Goal: Information Seeking & Learning: Learn about a topic

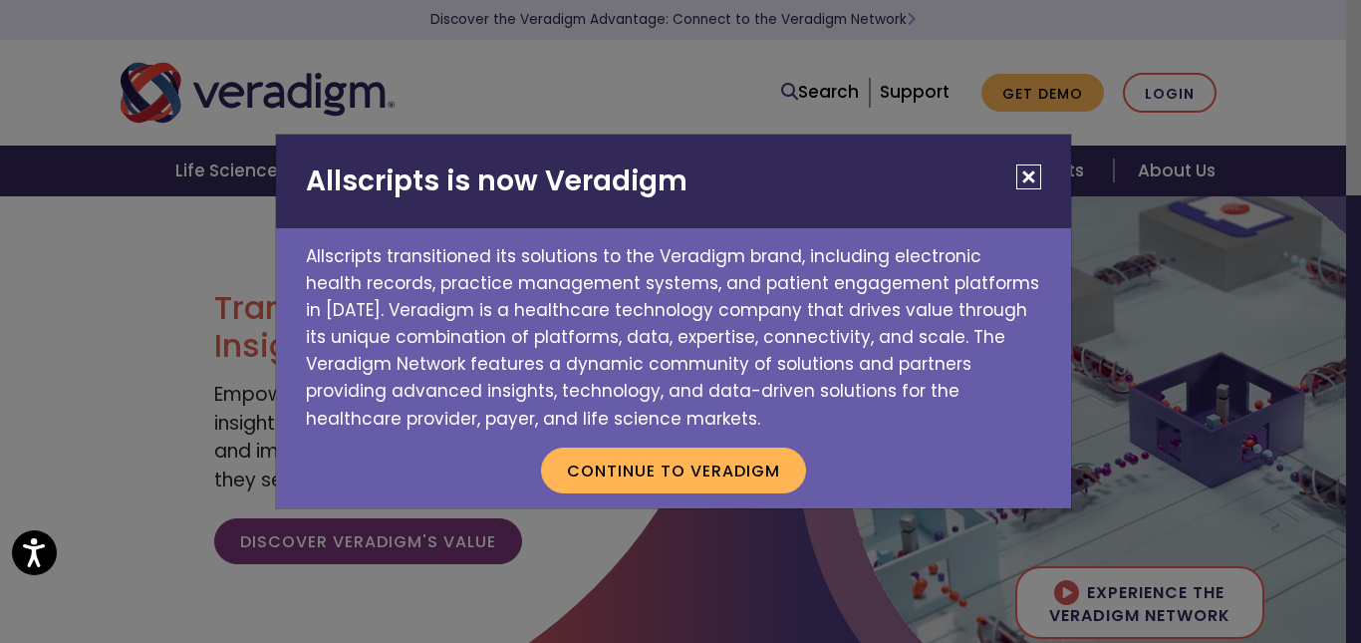
click at [1033, 175] on button "Close" at bounding box center [1028, 176] width 25 height 25
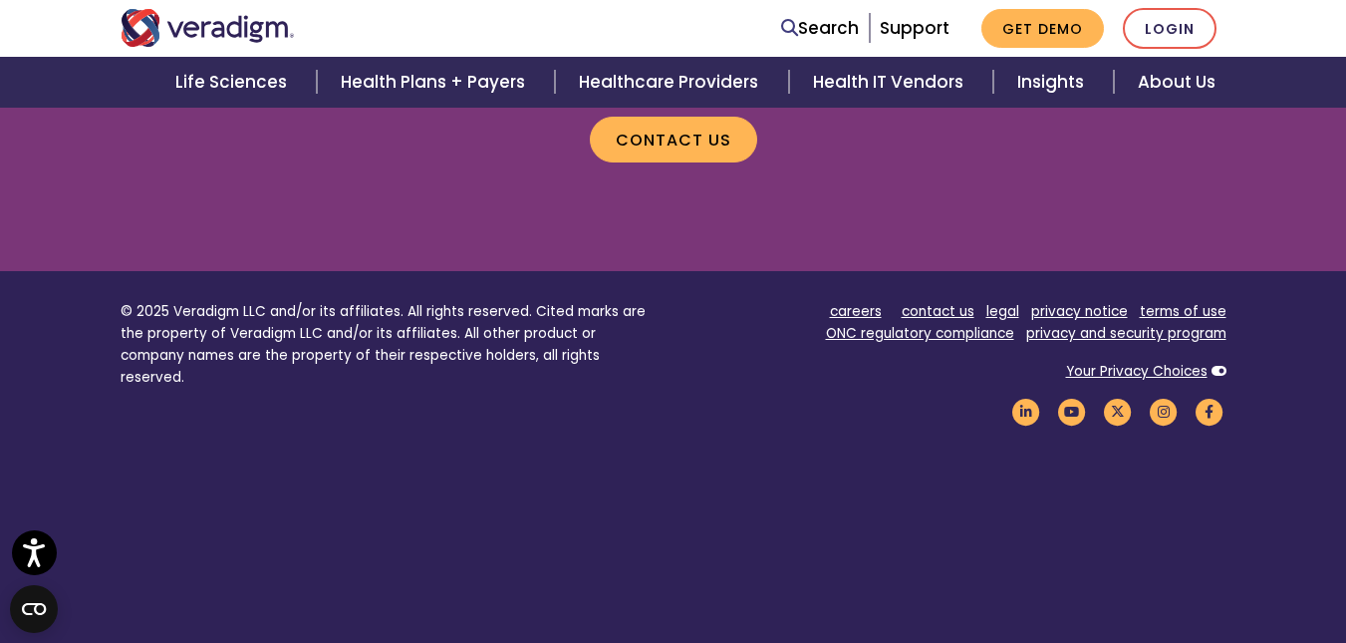
scroll to position [2806, 0]
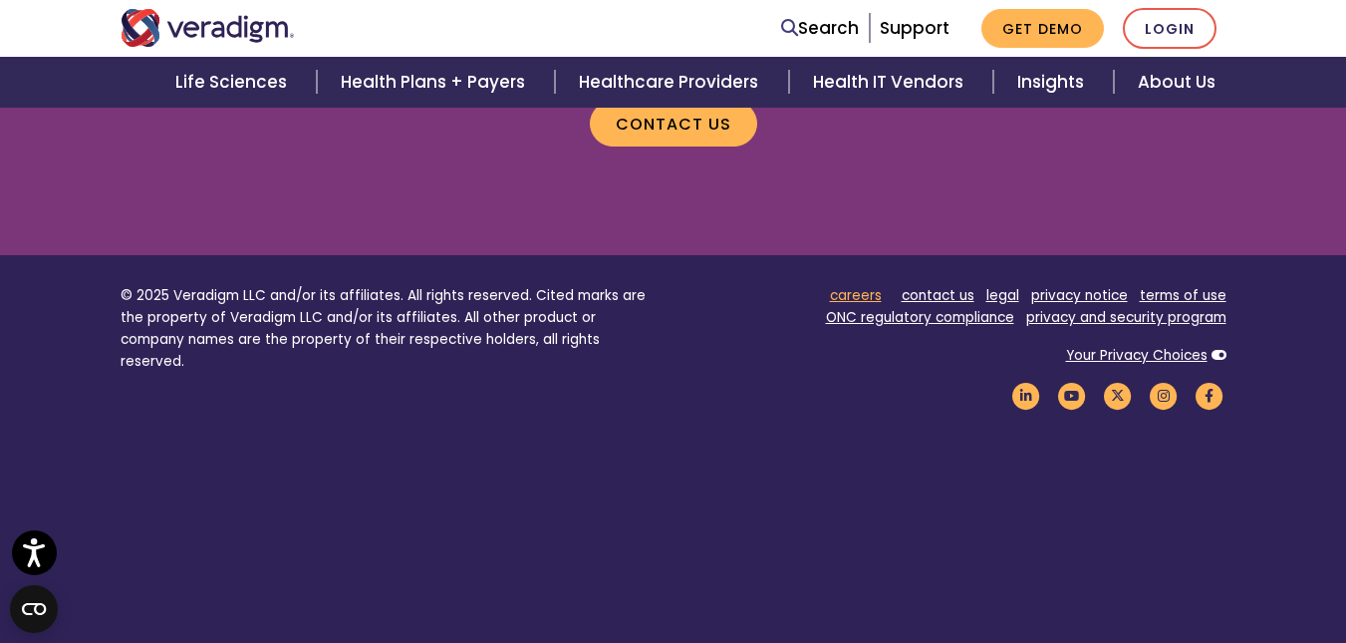
click at [860, 287] on link "careers" at bounding box center [856, 295] width 52 height 19
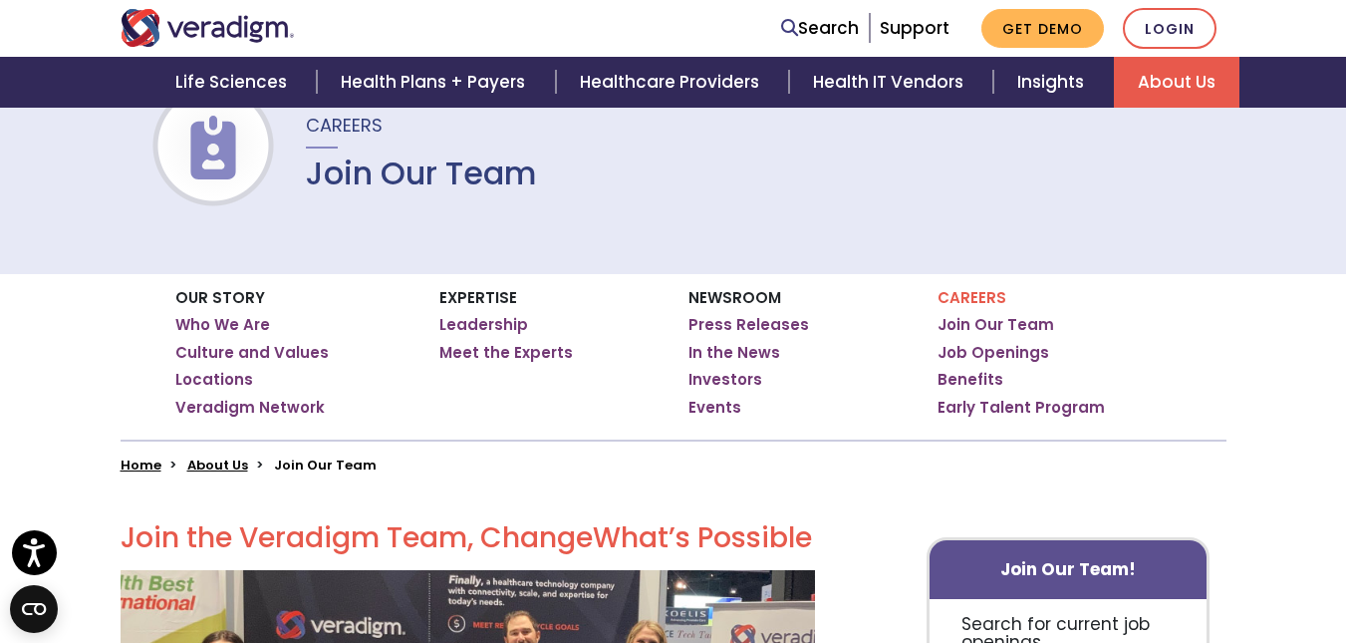
scroll to position [150, 0]
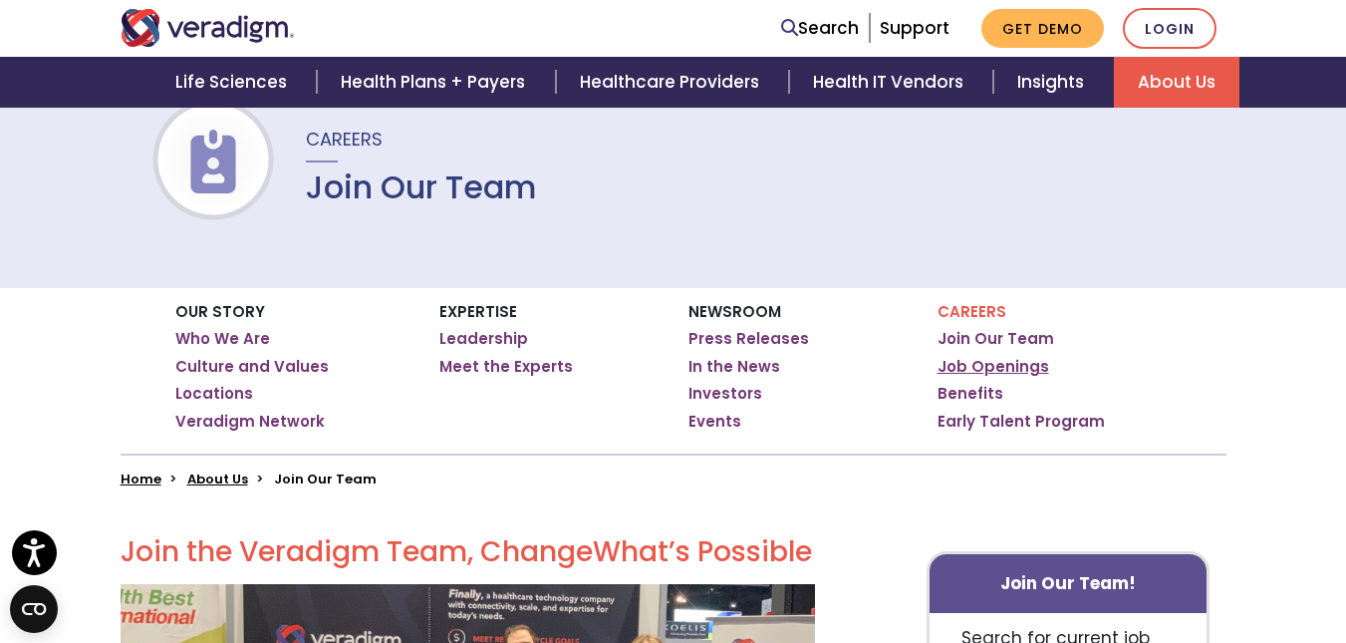
click at [963, 361] on link "Job Openings" at bounding box center [994, 367] width 112 height 20
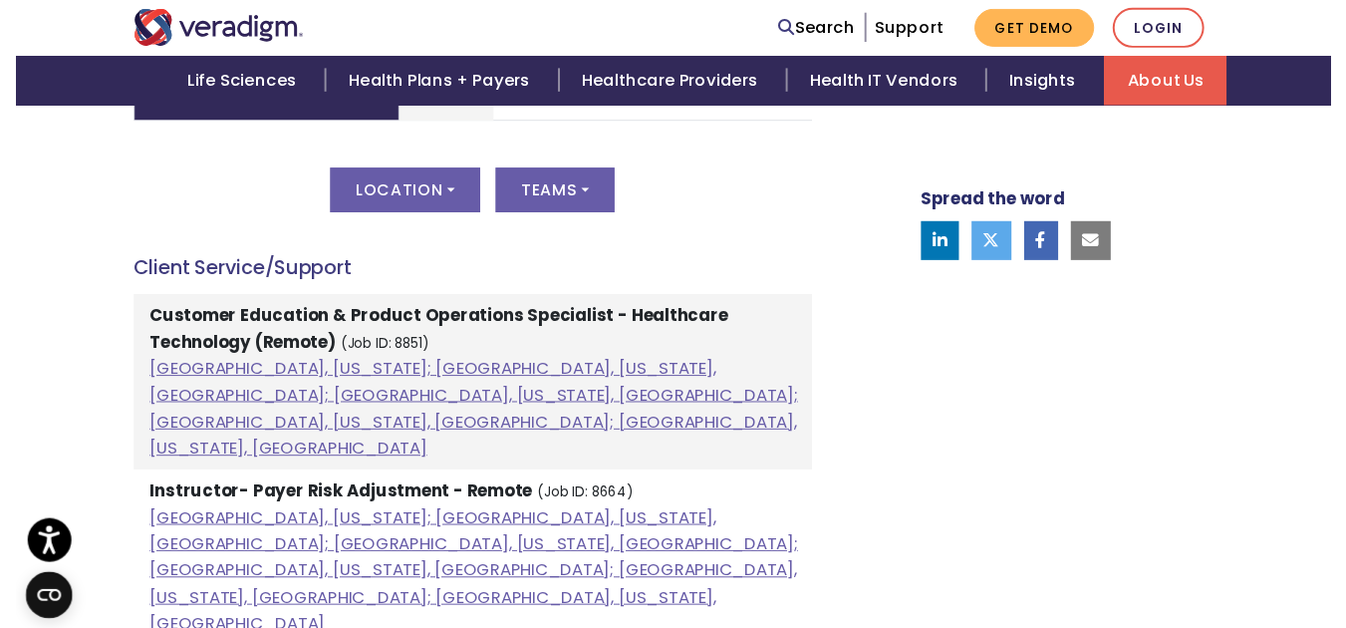
scroll to position [1090, 0]
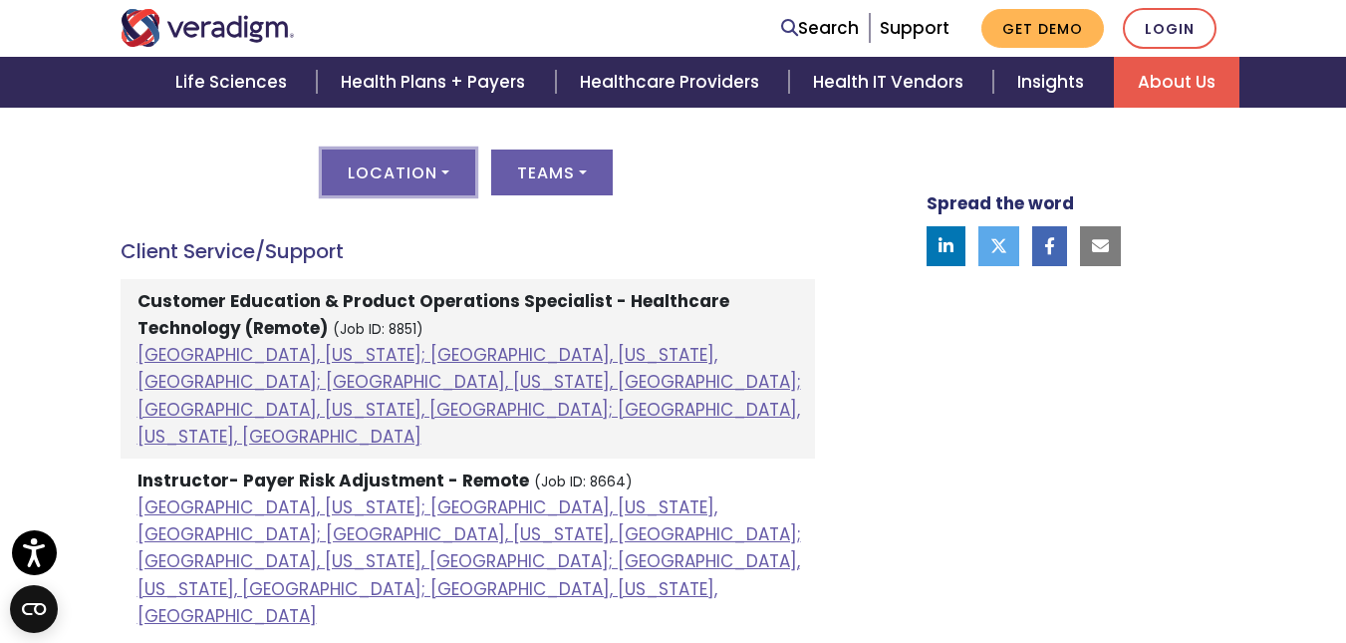
click at [434, 186] on button "Location" at bounding box center [398, 172] width 153 height 46
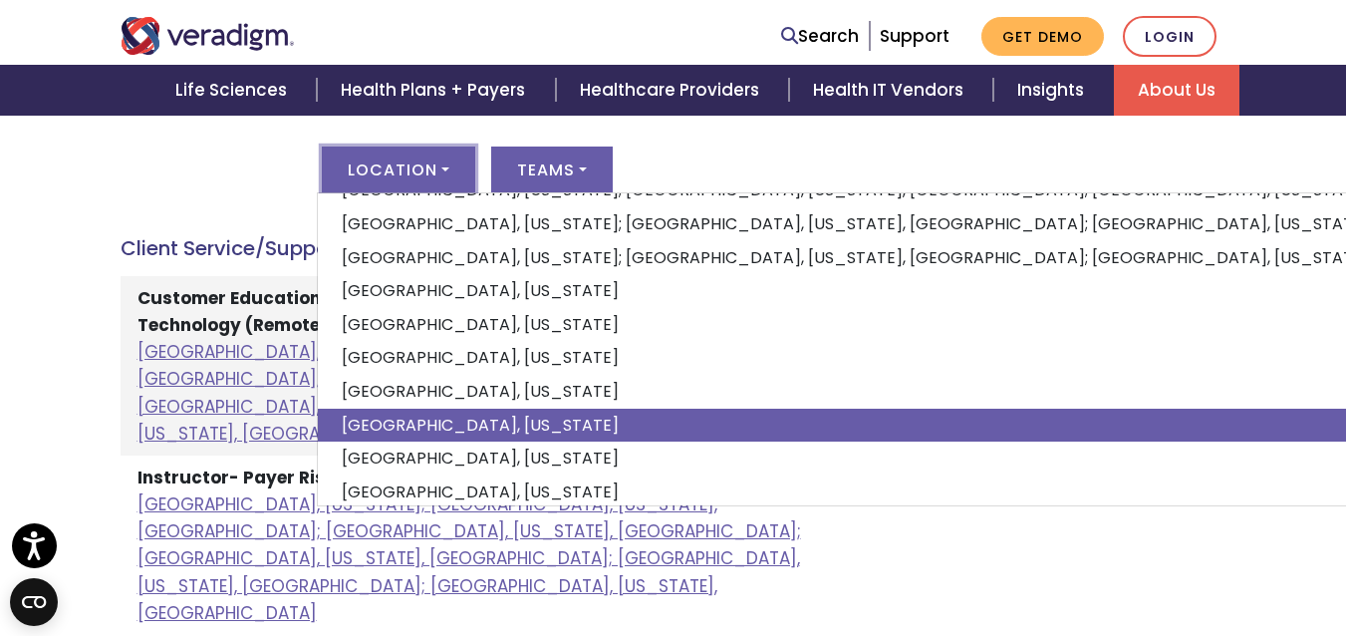
scroll to position [247, 0]
